Goal: Communication & Community: Share content

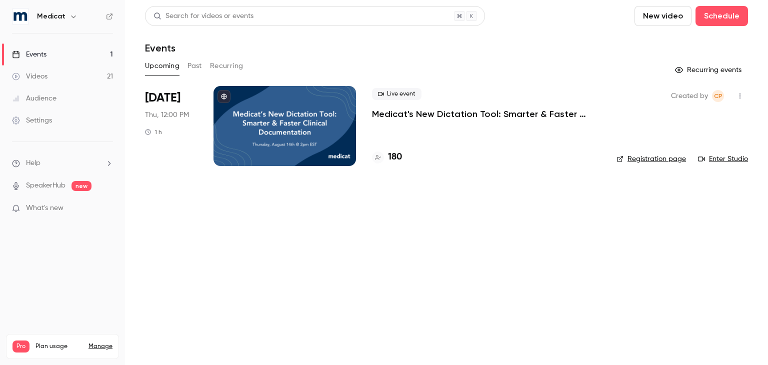
click at [536, 116] on p "Medicat's New Dictation Tool: Smarter & Faster Clinical Documentation" at bounding box center [486, 114] width 228 height 12
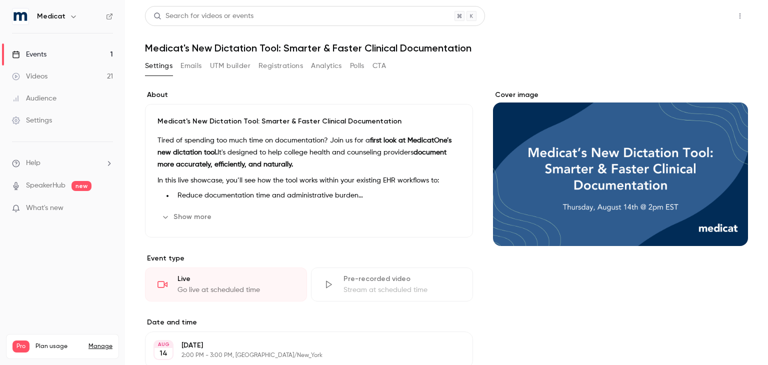
click at [693, 19] on button "Share" at bounding box center [703, 16] width 39 height 20
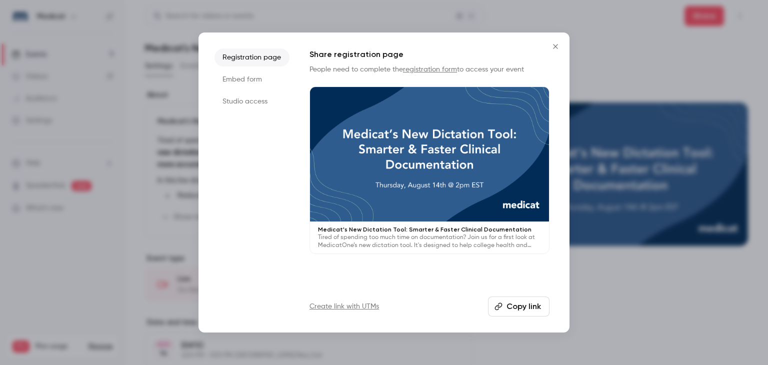
click at [254, 103] on li "Studio access" at bounding box center [251, 101] width 75 height 18
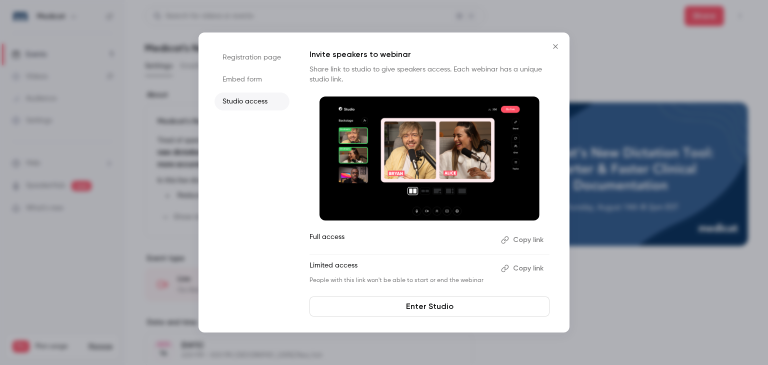
click at [530, 268] on button "Copy link" at bounding box center [523, 268] width 52 height 16
click at [524, 232] on button "Copy link" at bounding box center [523, 240] width 52 height 16
click at [516, 236] on button "Copy link" at bounding box center [523, 240] width 52 height 16
click at [513, 269] on button "Copy link" at bounding box center [523, 268] width 52 height 16
click at [530, 265] on button "Copy link" at bounding box center [523, 268] width 52 height 16
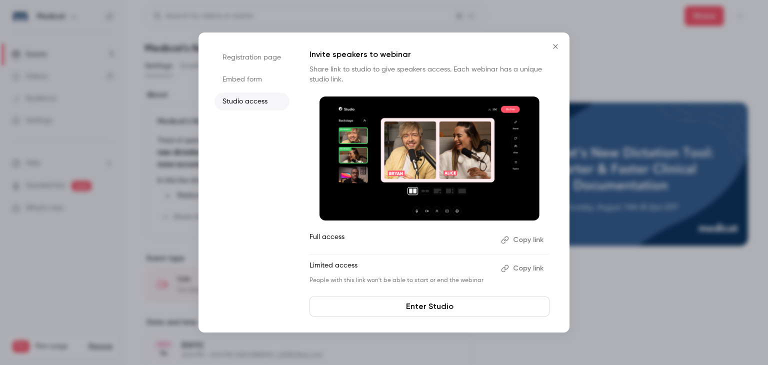
click at [555, 46] on icon "Close" at bounding box center [555, 46] width 4 height 4
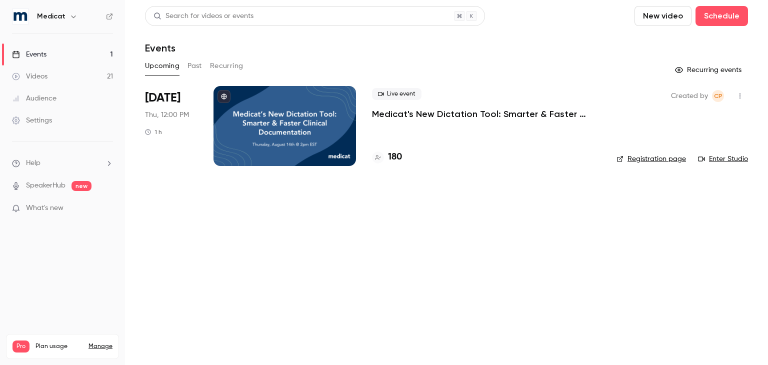
click at [738, 159] on link "Enter Studio" at bounding box center [723, 159] width 50 height 10
click at [48, 164] on li "Help" at bounding box center [62, 163] width 101 height 10
click at [142, 148] on link "Talk to [GEOGRAPHIC_DATA]" at bounding box center [183, 151] width 109 height 26
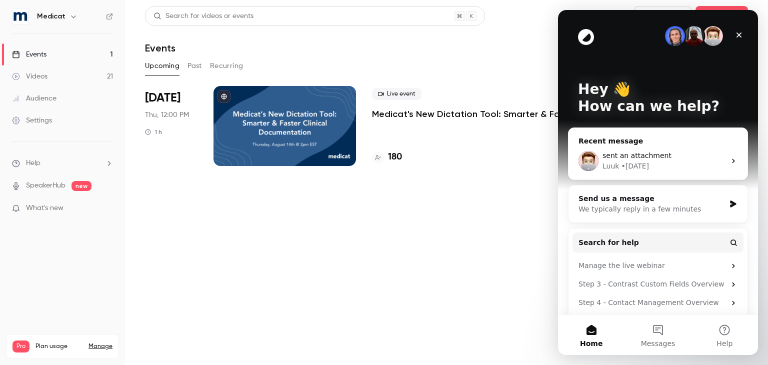
click at [661, 160] on div "sent an attachment" at bounding box center [663, 155] width 123 height 10
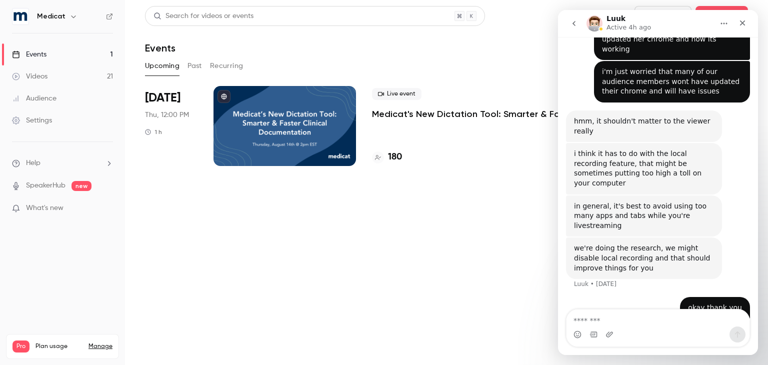
scroll to position [1034, 0]
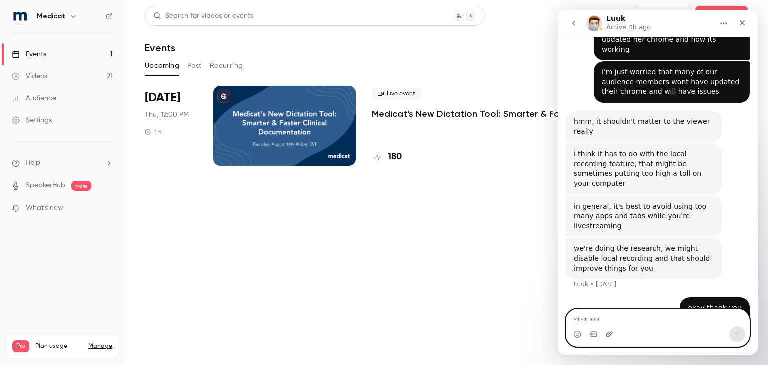
click at [606, 332] on icon "Upload attachment" at bounding box center [609, 334] width 8 height 8
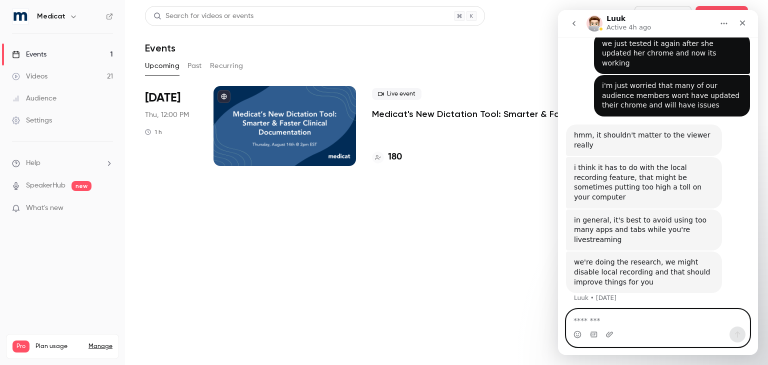
scroll to position [1092, 0]
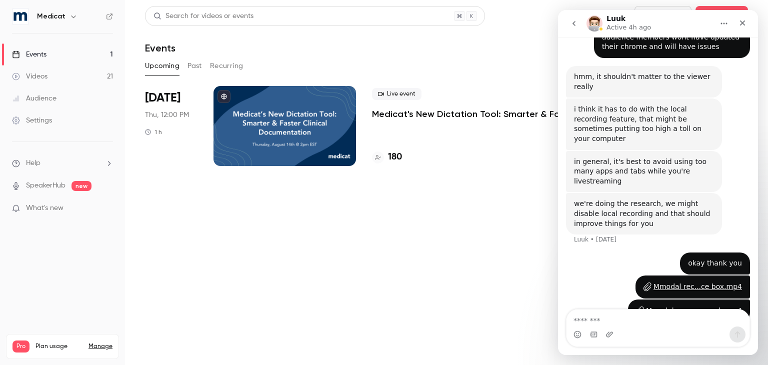
click at [384, 337] on main "Search for videos or events New video Schedule Events Upcoming Past Recurring R…" at bounding box center [446, 182] width 643 height 365
click at [742, 16] on div "Close" at bounding box center [742, 23] width 18 height 18
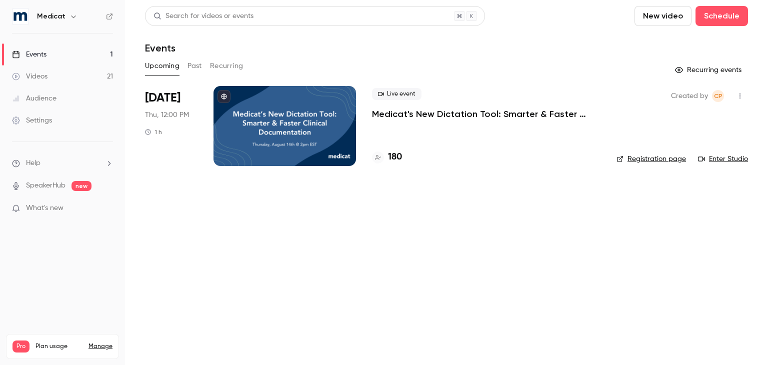
scroll to position [1092, 0]
click at [34, 165] on span "Help" at bounding box center [33, 163] width 14 height 10
click at [134, 152] on link "Talk to [GEOGRAPHIC_DATA]" at bounding box center [183, 151] width 109 height 26
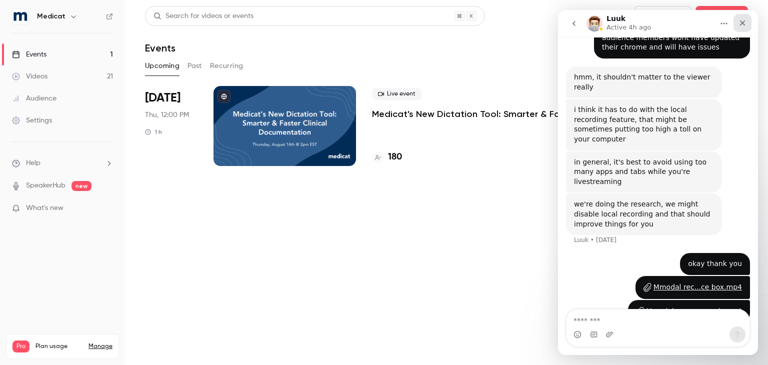
click at [741, 26] on icon "Close" at bounding box center [742, 23] width 8 height 8
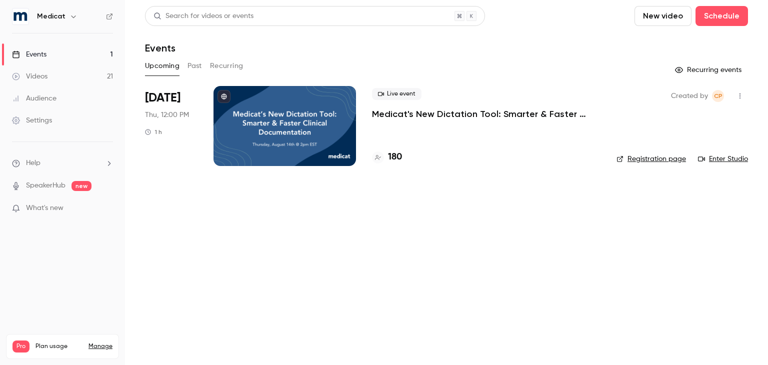
click at [731, 160] on link "Enter Studio" at bounding box center [723, 159] width 50 height 10
click at [197, 62] on button "Past" at bounding box center [194, 66] width 14 height 16
